Goal: Information Seeking & Learning: Learn about a topic

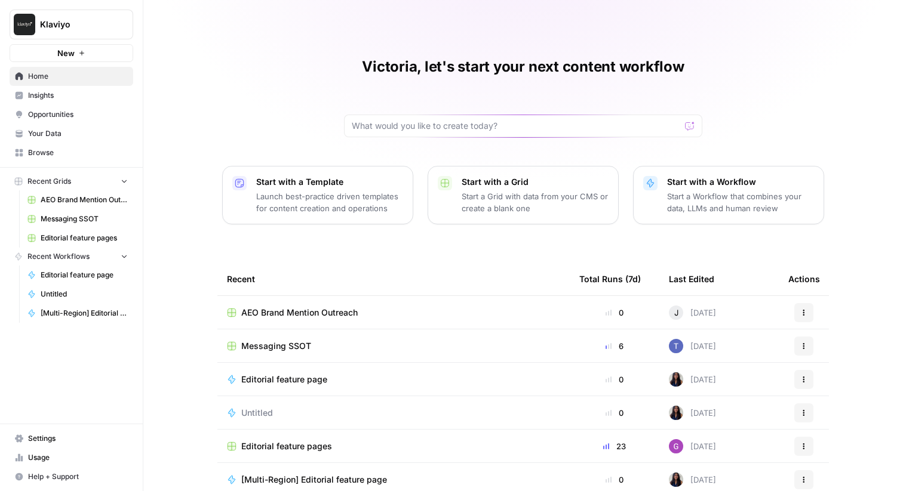
click at [75, 94] on span "Insights" at bounding box center [78, 95] width 100 height 11
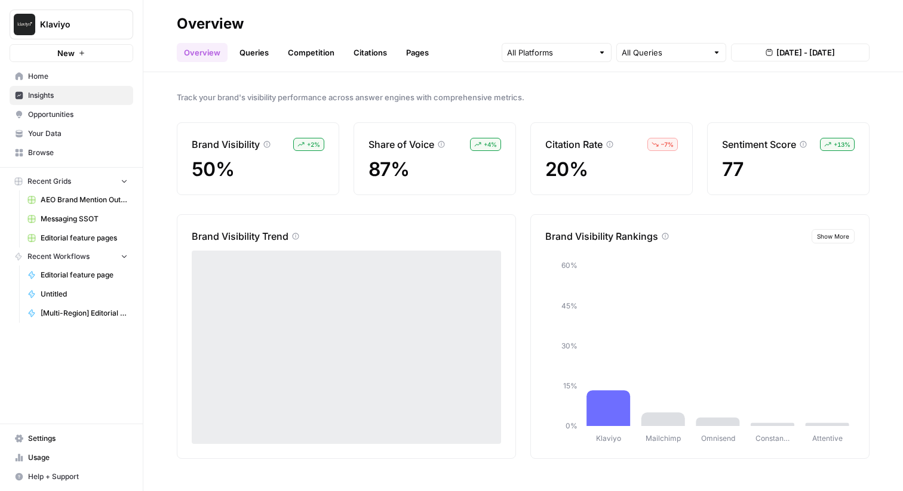
click at [247, 53] on link "Queries" at bounding box center [254, 52] width 44 height 19
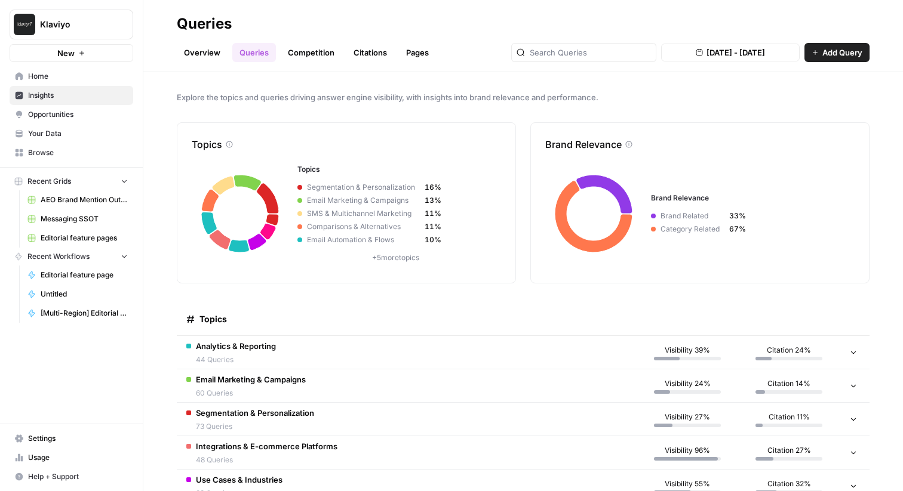
click at [305, 53] on link "Competition" at bounding box center [311, 52] width 61 height 19
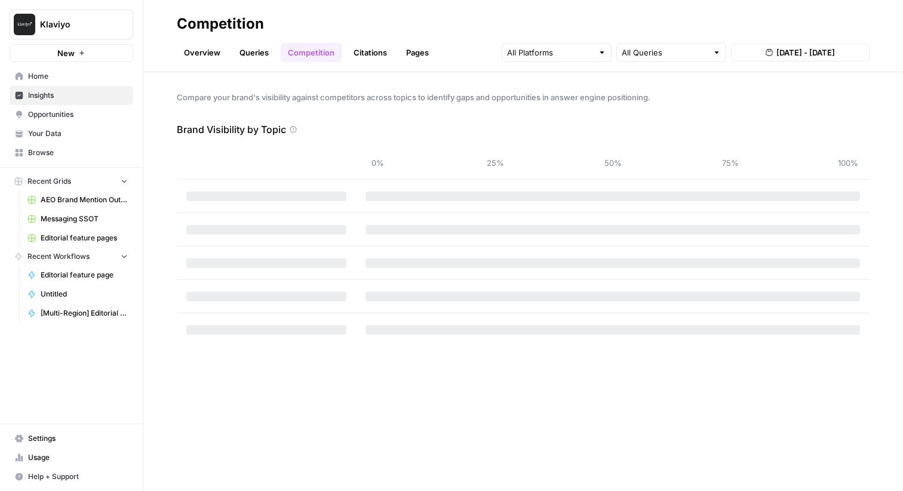
click at [207, 54] on link "Overview" at bounding box center [202, 52] width 51 height 19
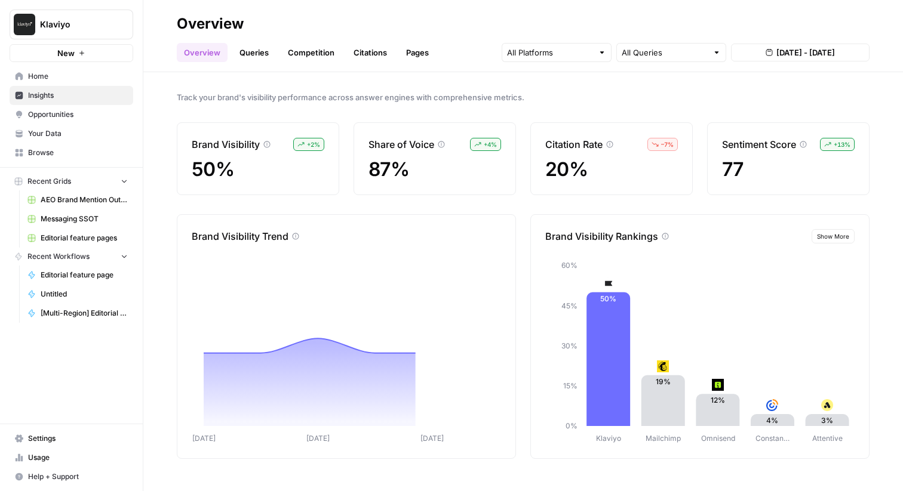
click at [346, 50] on link "Citations" at bounding box center [370, 52] width 48 height 19
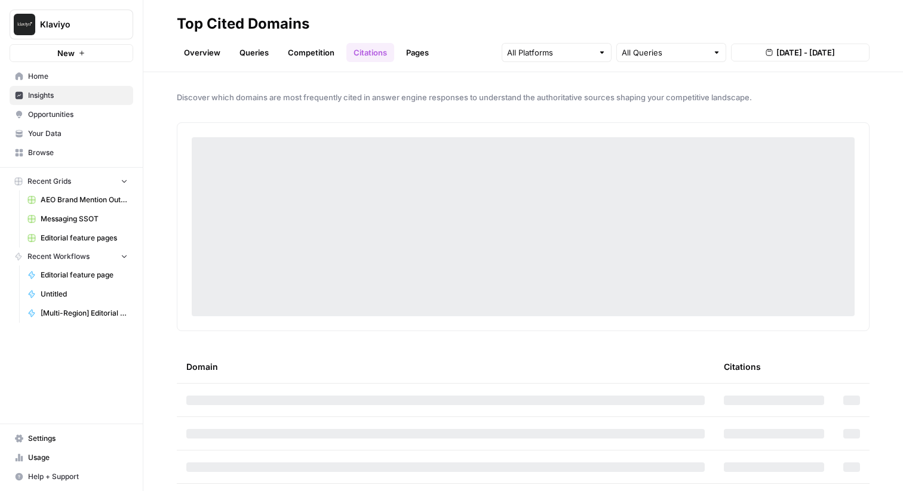
click at [419, 50] on link "Pages" at bounding box center [417, 52] width 37 height 19
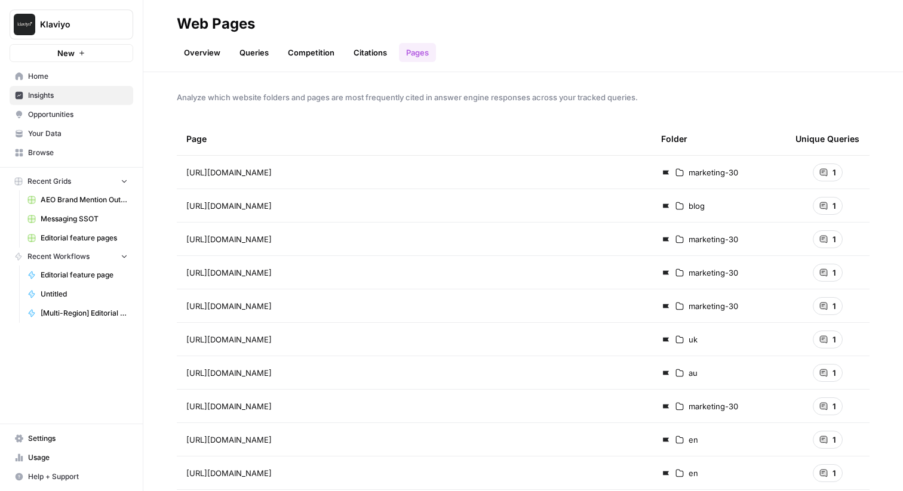
click at [206, 52] on link "Overview" at bounding box center [202, 52] width 51 height 19
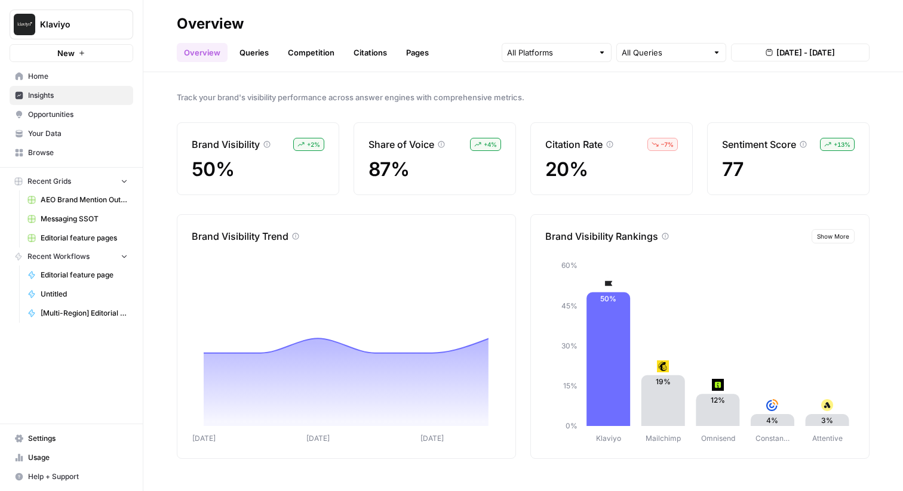
click at [309, 49] on link "Competition" at bounding box center [311, 52] width 61 height 19
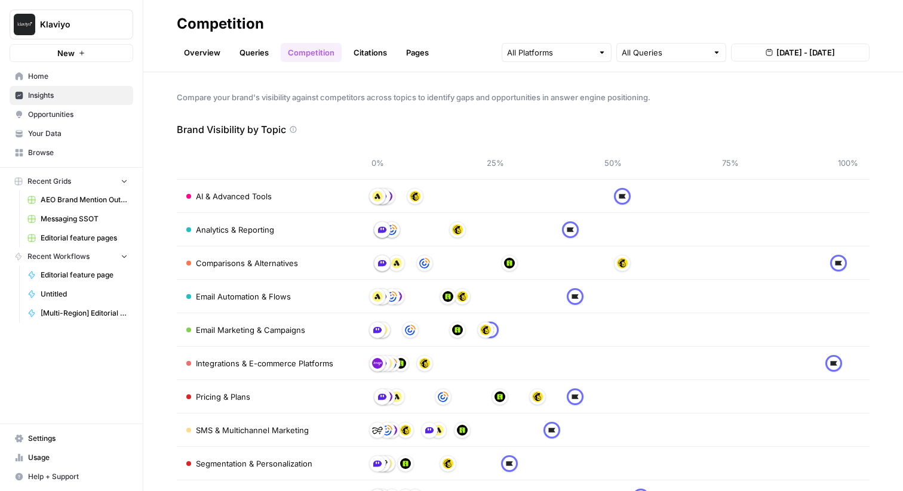
click at [388, 50] on link "Citations" at bounding box center [370, 52] width 48 height 19
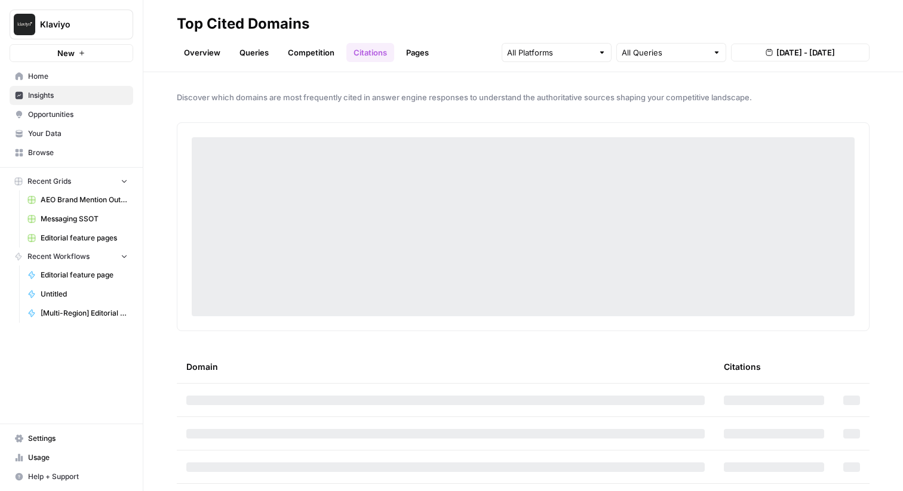
click at [416, 53] on link "Pages" at bounding box center [417, 52] width 37 height 19
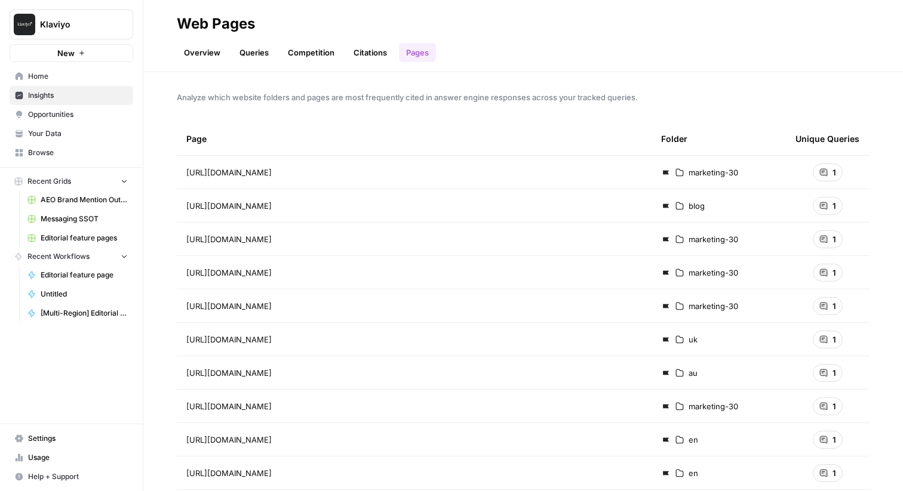
click at [195, 48] on link "Overview" at bounding box center [202, 52] width 51 height 19
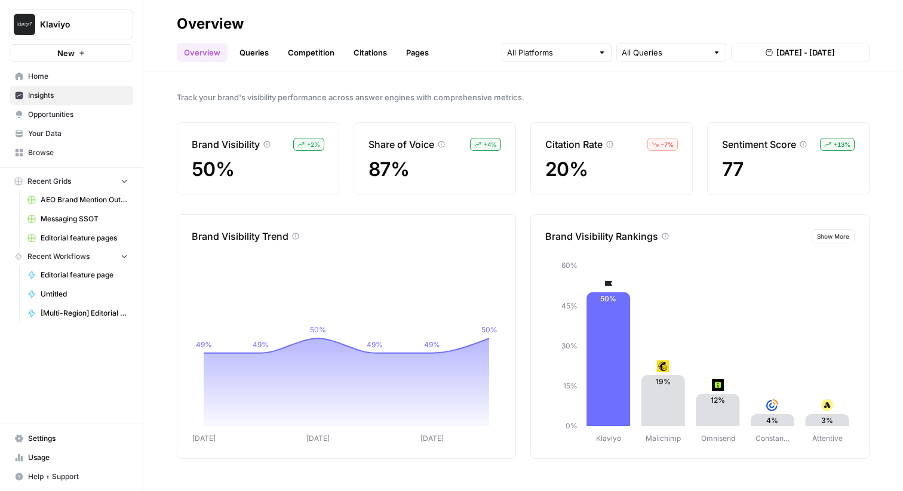
click at [274, 98] on span "Track your brand's visibility performance across answer engines with comprehens…" at bounding box center [523, 97] width 693 height 12
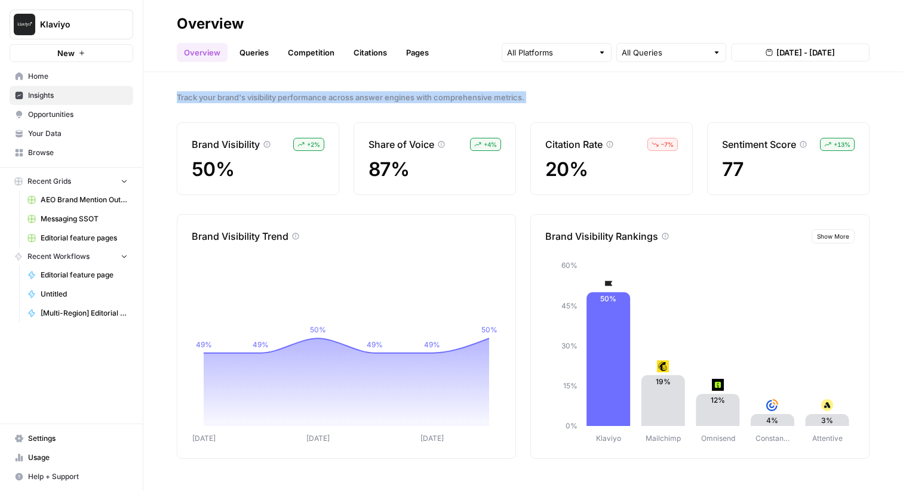
click at [274, 98] on span "Track your brand's visibility performance across answer engines with comprehens…" at bounding box center [523, 97] width 693 height 12
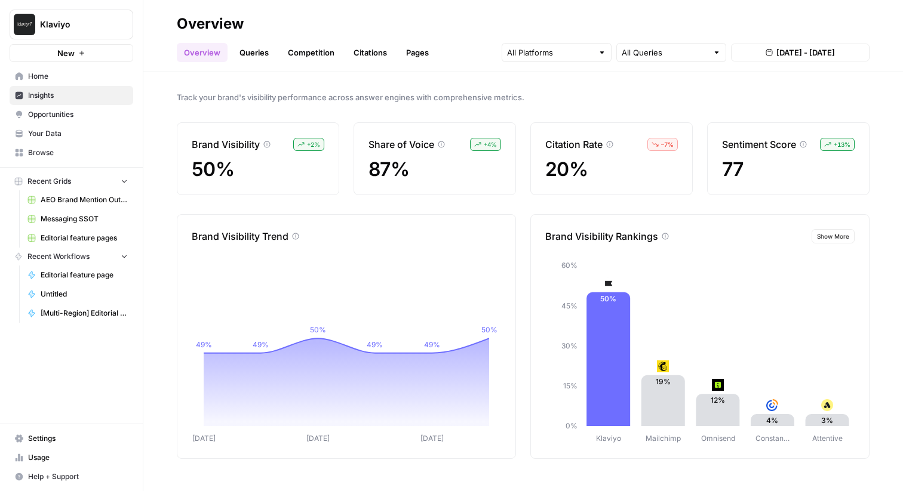
click at [293, 99] on span "Track your brand's visibility performance across answer engines with comprehens…" at bounding box center [523, 97] width 693 height 12
click at [291, 101] on span "Track your brand's visibility performance across answer engines with comprehens…" at bounding box center [523, 97] width 693 height 12
click at [254, 101] on span "Track your brand's visibility performance across answer engines with comprehens…" at bounding box center [523, 97] width 693 height 12
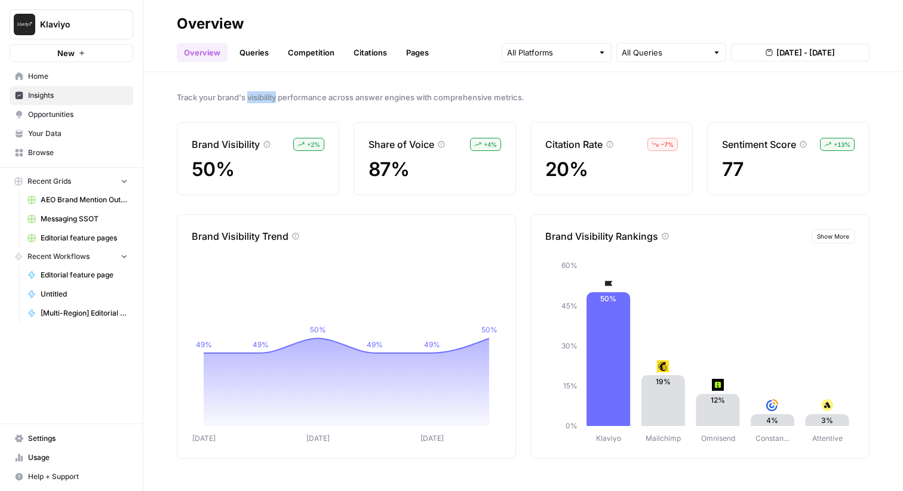
click at [254, 101] on span "Track your brand's visibility performance across answer engines with comprehens…" at bounding box center [523, 97] width 693 height 12
click at [290, 102] on span "Track your brand's visibility performance across answer engines with comprehens…" at bounding box center [523, 97] width 693 height 12
click at [262, 95] on span "Track your brand's visibility performance across answer engines with comprehens…" at bounding box center [523, 97] width 693 height 12
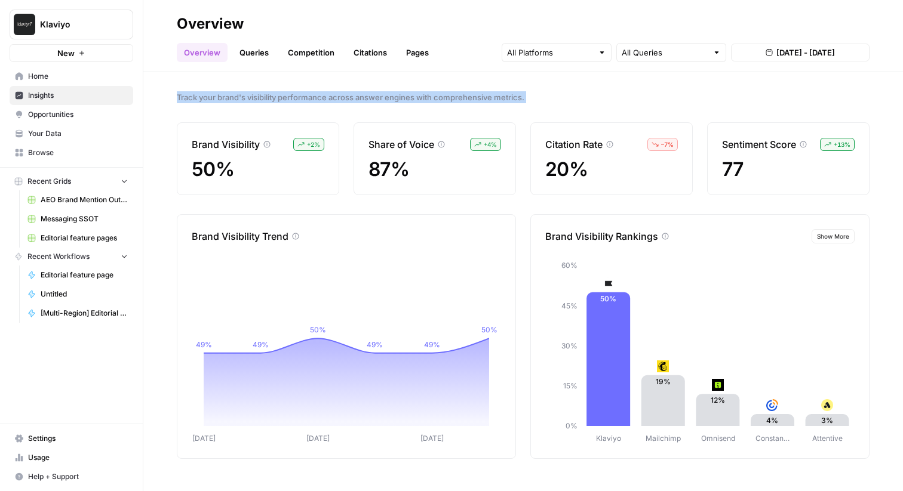
click at [270, 98] on span "Track your brand's visibility performance across answer engines with comprehens…" at bounding box center [523, 97] width 693 height 12
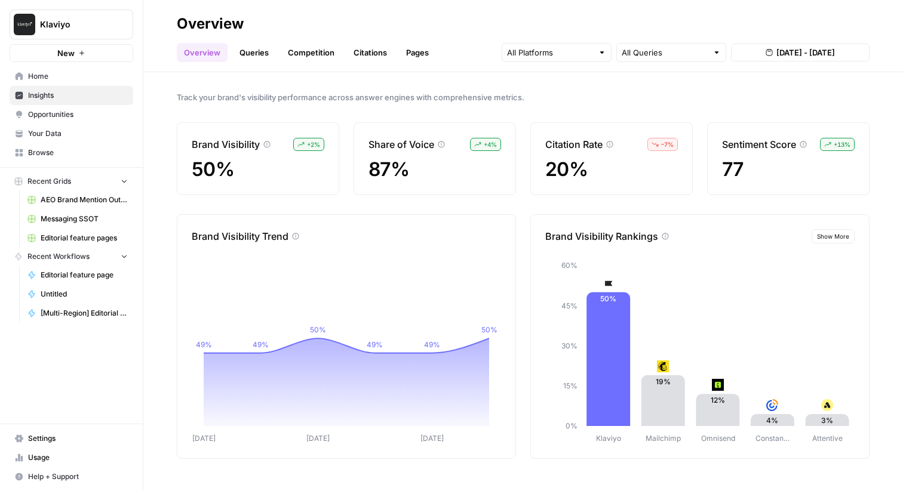
click at [270, 98] on span "Track your brand's visibility performance across answer engines with comprehens…" at bounding box center [523, 97] width 693 height 12
click at [269, 100] on span "Track your brand's visibility performance across answer engines with comprehens…" at bounding box center [523, 97] width 693 height 12
click at [265, 101] on span "Track your brand's visibility performance across answer engines with comprehens…" at bounding box center [523, 97] width 693 height 12
click at [253, 47] on link "Queries" at bounding box center [254, 52] width 44 height 19
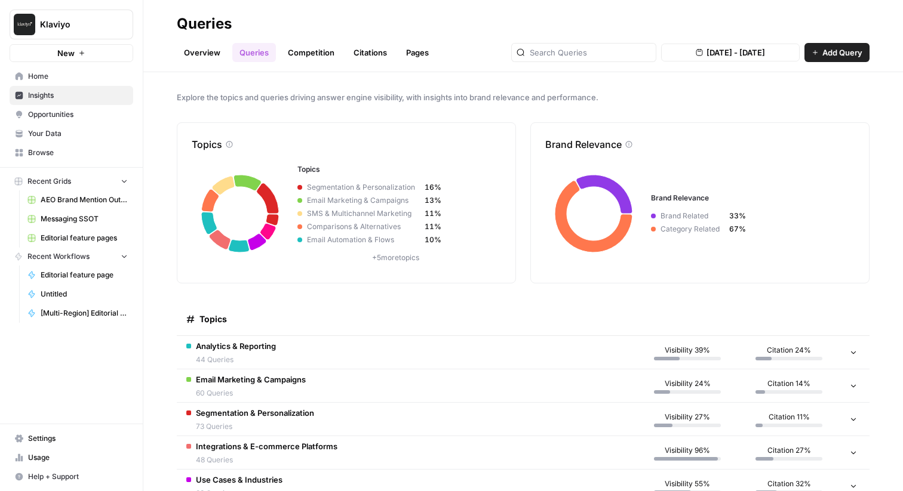
click at [302, 51] on link "Competition" at bounding box center [311, 52] width 61 height 19
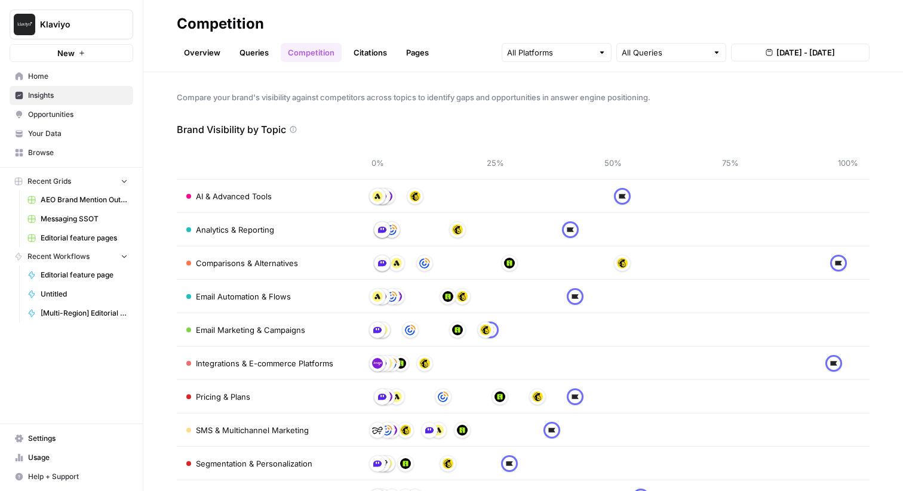
click at [334, 48] on link "Competition" at bounding box center [311, 52] width 61 height 19
click at [374, 46] on link "Citations" at bounding box center [370, 52] width 48 height 19
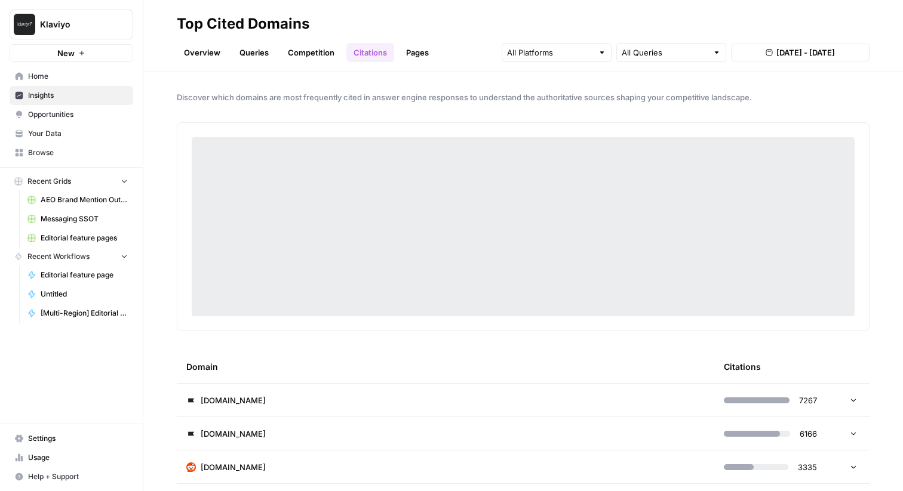
click at [402, 57] on link "Pages" at bounding box center [417, 52] width 37 height 19
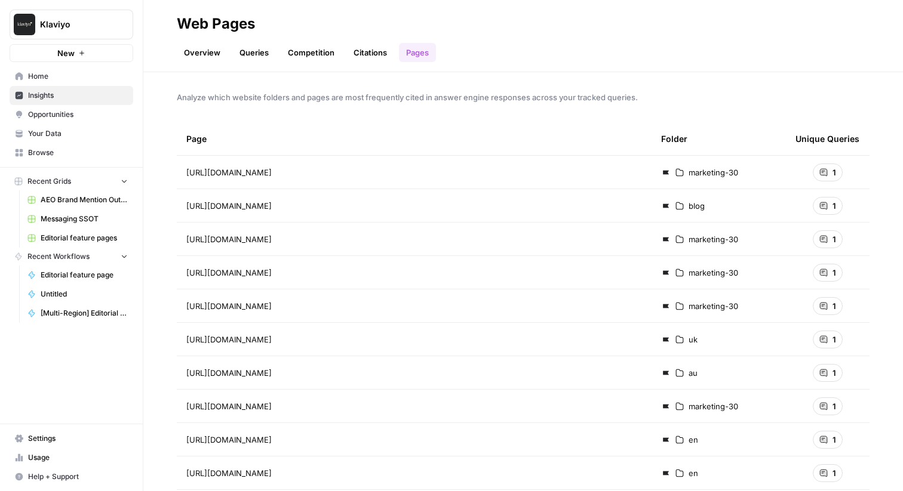
click at [322, 95] on span "Analyze which website folders and pages are most frequently cited in answer eng…" at bounding box center [523, 97] width 693 height 12
click at [565, 42] on div "Overview Queries Competition Citations Pages" at bounding box center [523, 47] width 693 height 29
